Goal: Information Seeking & Learning: Learn about a topic

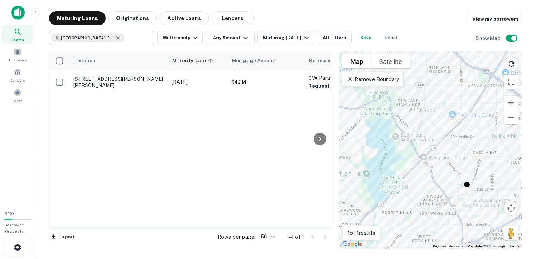
type input "**********"
click at [62, 38] on input "**********" at bounding box center [56, 38] width 11 height 8
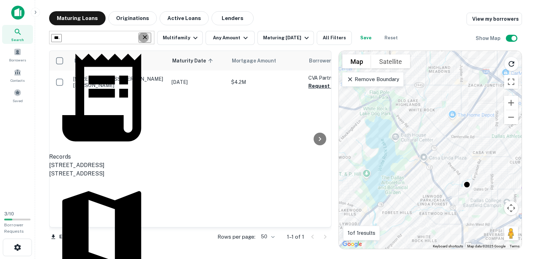
click at [147, 37] on icon "Clear" at bounding box center [144, 37] width 7 height 7
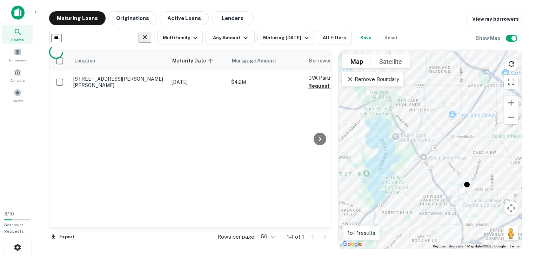
type input "**********"
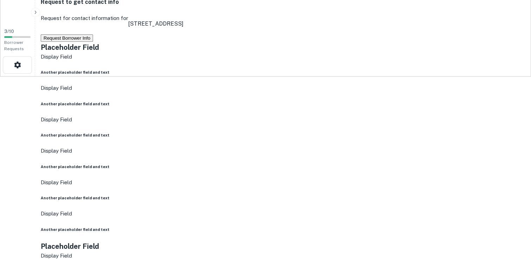
scroll to position [192, 0]
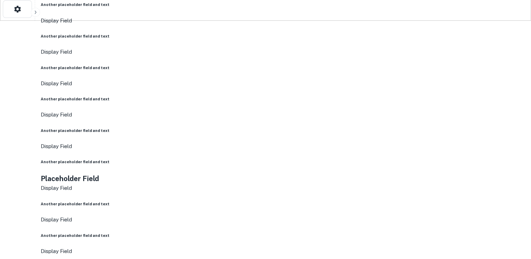
scroll to position [239, 0]
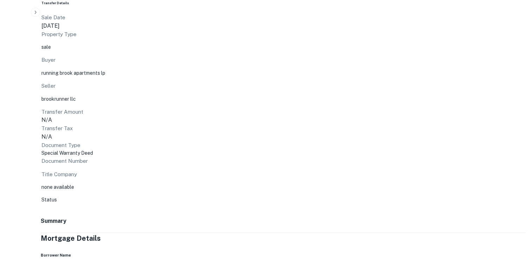
scroll to position [1625, 0]
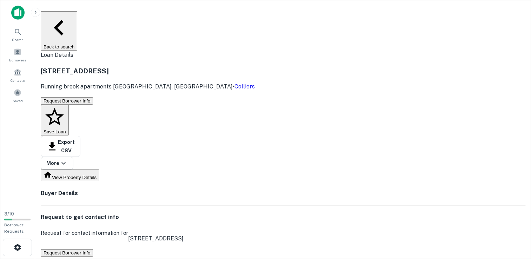
scroll to position [2, 0]
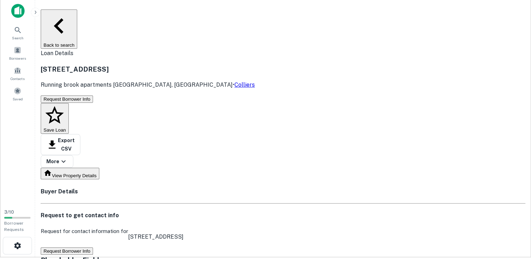
click at [69, 103] on button "Save Loan" at bounding box center [55, 118] width 28 height 31
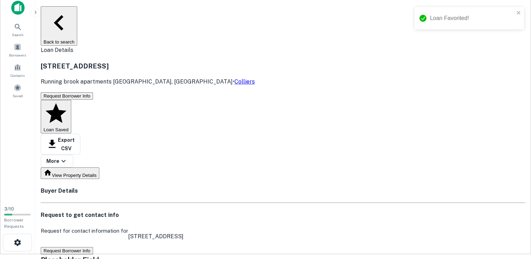
scroll to position [8, 0]
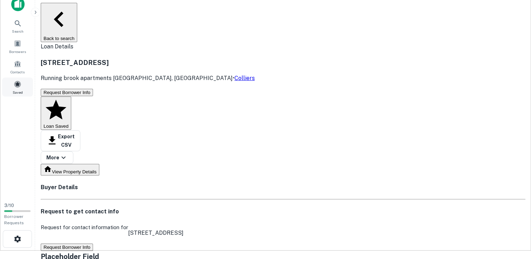
click at [20, 84] on span at bounding box center [18, 84] width 8 height 8
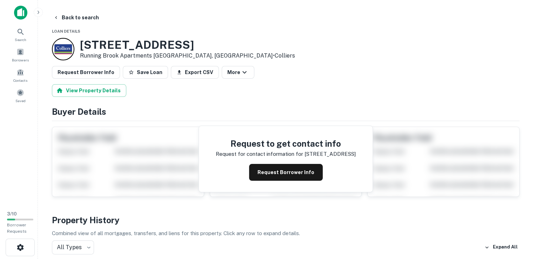
scroll to position [8, 0]
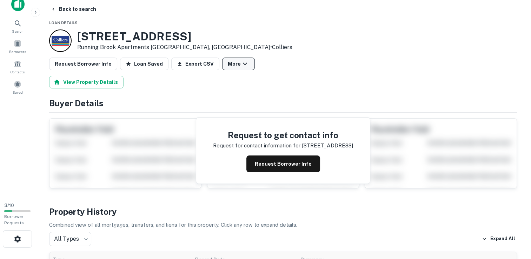
click at [231, 66] on button "More" at bounding box center [238, 64] width 33 height 13
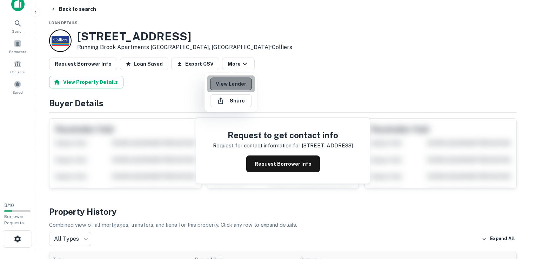
click at [233, 84] on link "View Lender" at bounding box center [231, 84] width 42 height 13
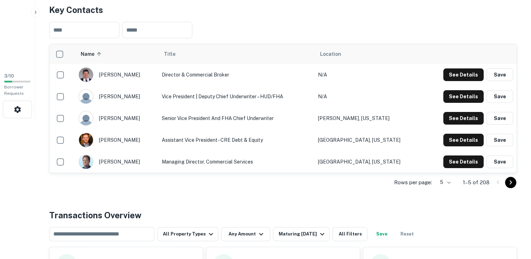
scroll to position [140, 0]
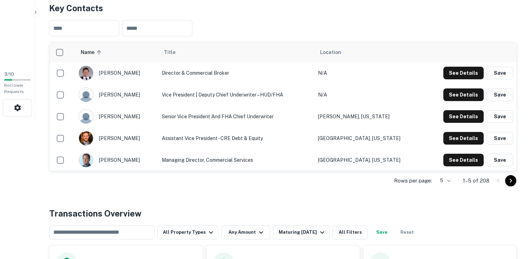
click at [512, 183] on icon "Go to next page" at bounding box center [510, 180] width 8 height 8
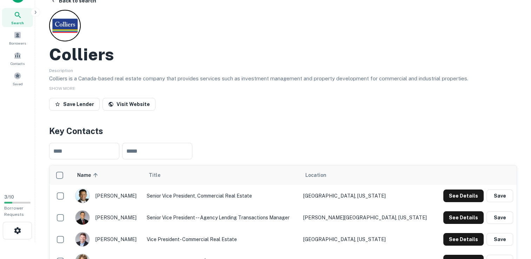
scroll to position [12, 0]
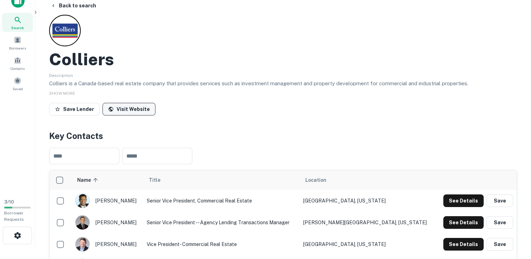
click at [116, 109] on link "Visit Website" at bounding box center [128, 109] width 53 height 13
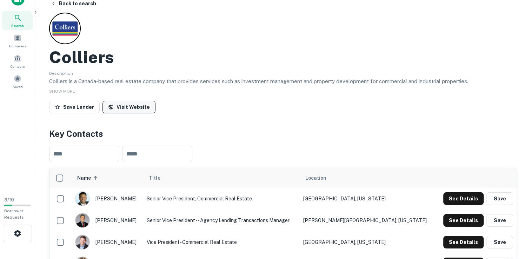
scroll to position [0, 0]
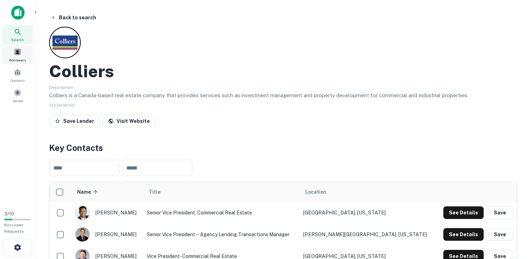
click at [12, 58] on span "Borrowers" at bounding box center [17, 60] width 17 height 6
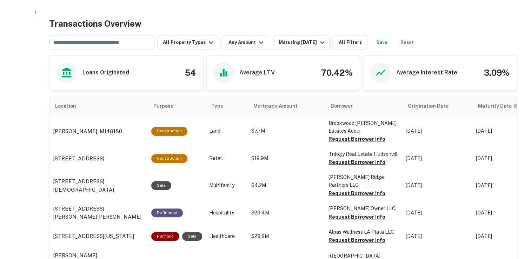
scroll to position [331, 0]
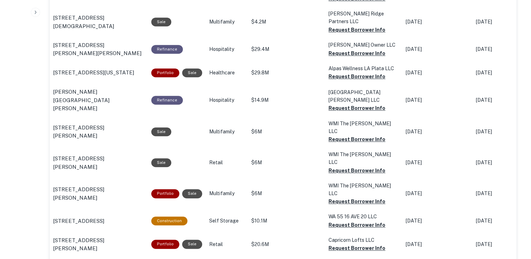
click at [42, 137] on div "Back to search Colliers Description Colliers is a Canada-based real estate comp…" at bounding box center [283, 27] width 484 height 1019
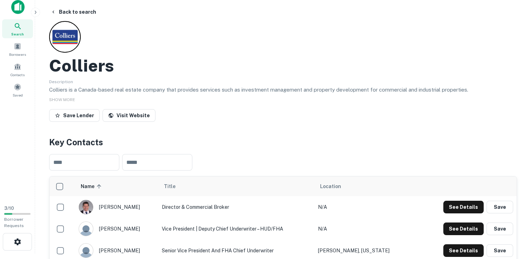
scroll to position [0, 0]
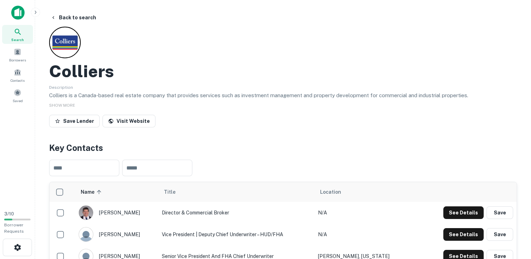
click at [13, 32] on div "Search" at bounding box center [17, 34] width 31 height 19
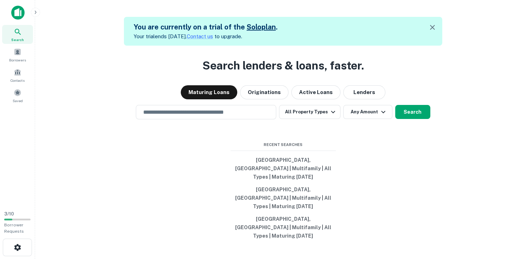
scroll to position [11, 0]
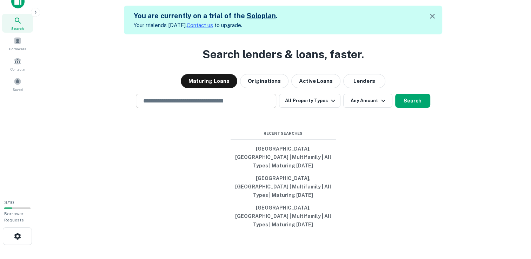
click at [157, 105] on input "text" at bounding box center [206, 101] width 134 height 8
